Goal: Complete application form

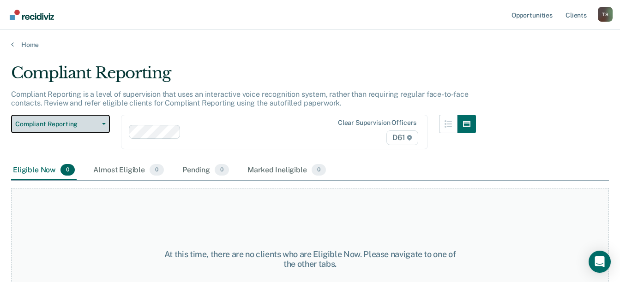
click at [97, 122] on span "Compliant Reporting" at bounding box center [56, 124] width 83 height 8
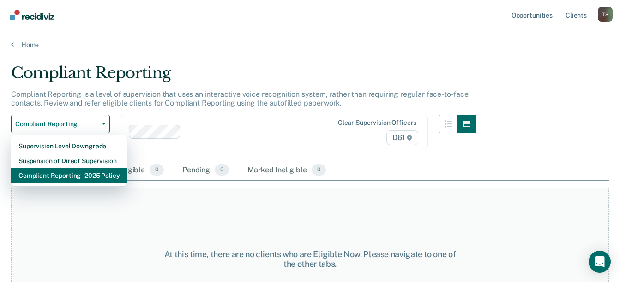
click at [90, 178] on div "Compliant Reporting - 2025 Policy" at bounding box center [68, 175] width 101 height 15
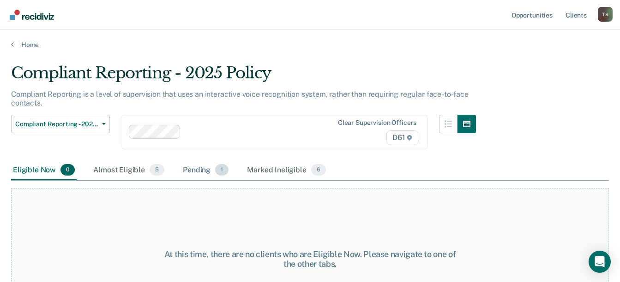
click at [196, 173] on div "Pending 1" at bounding box center [205, 171] width 49 height 20
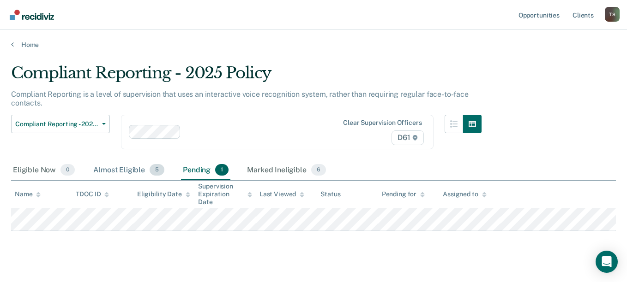
click at [131, 168] on div "Almost Eligible 5" at bounding box center [128, 171] width 75 height 20
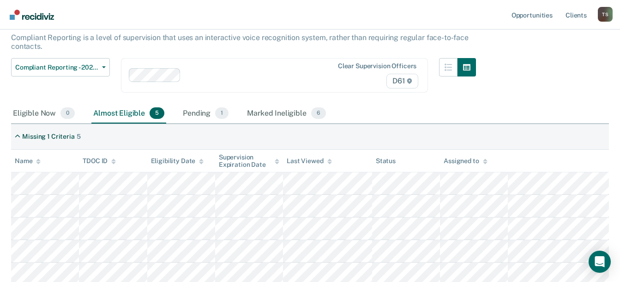
scroll to position [60, 0]
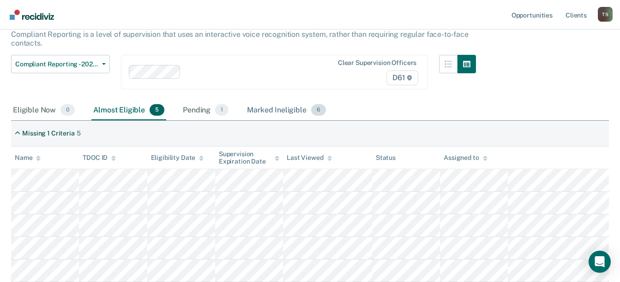
click at [282, 107] on div "Marked Ineligible 6" at bounding box center [286, 111] width 83 height 20
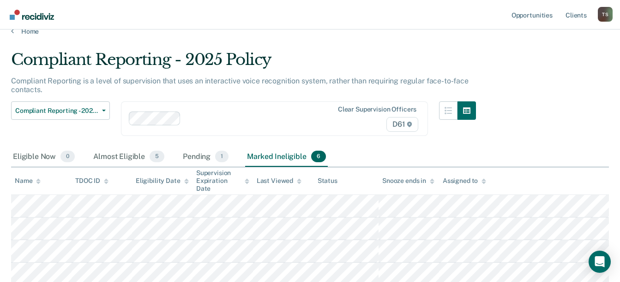
scroll to position [62, 0]
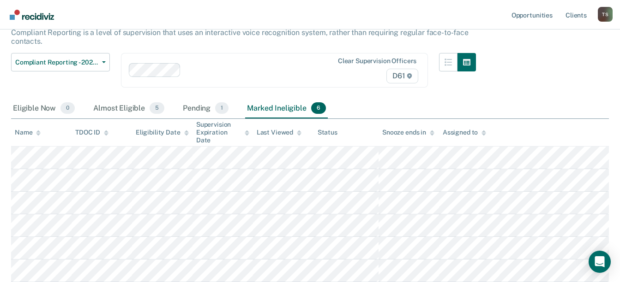
click at [396, 223] on tr at bounding box center [310, 226] width 598 height 23
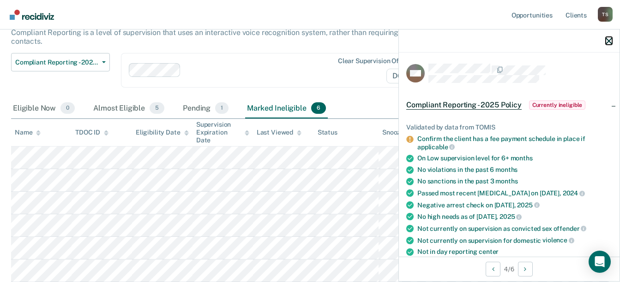
click at [607, 41] on icon "button" at bounding box center [609, 41] width 6 height 6
click at [552, 106] on span "Currently ineligible" at bounding box center [557, 105] width 57 height 9
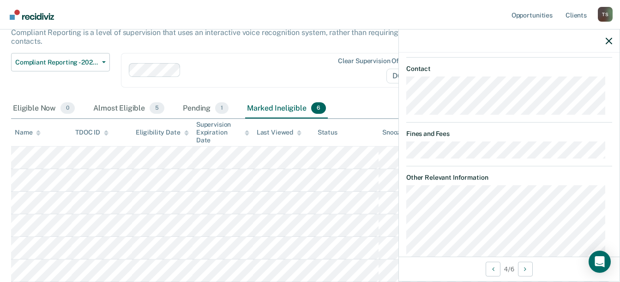
scroll to position [271, 0]
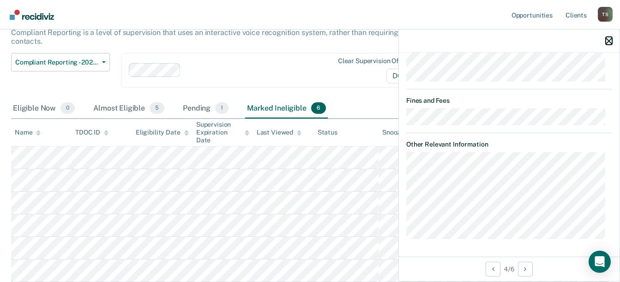
click at [607, 42] on icon "button" at bounding box center [609, 41] width 6 height 6
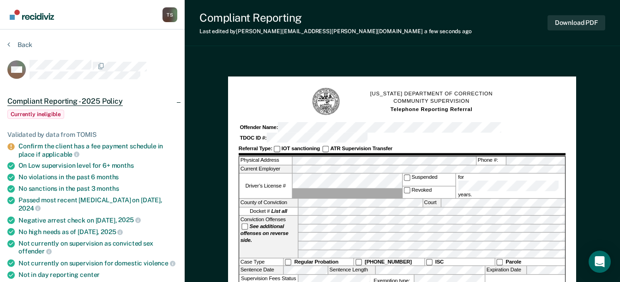
click at [474, 124] on div "Offender Name: TDOC ID #:" at bounding box center [402, 132] width 327 height 21
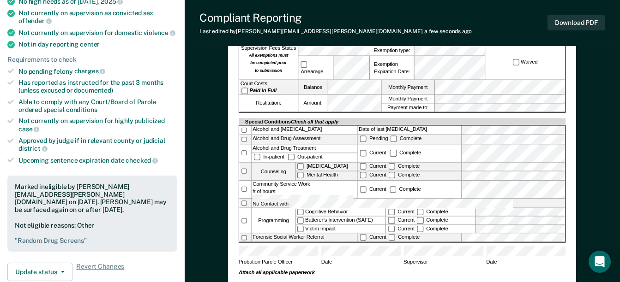
scroll to position [185, 0]
